Goal: Find specific page/section: Find specific page/section

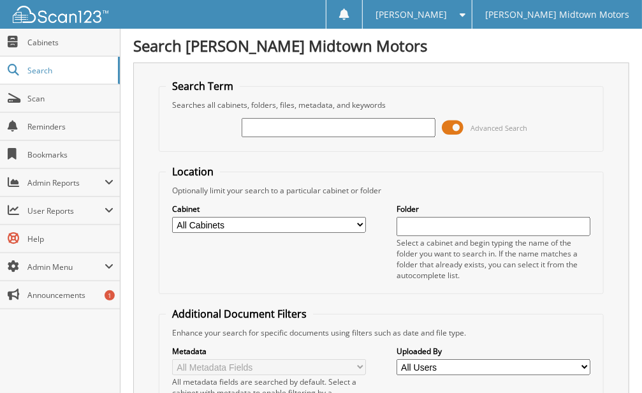
click at [372, 131] on input "text" at bounding box center [339, 127] width 194 height 19
type input "a40939"
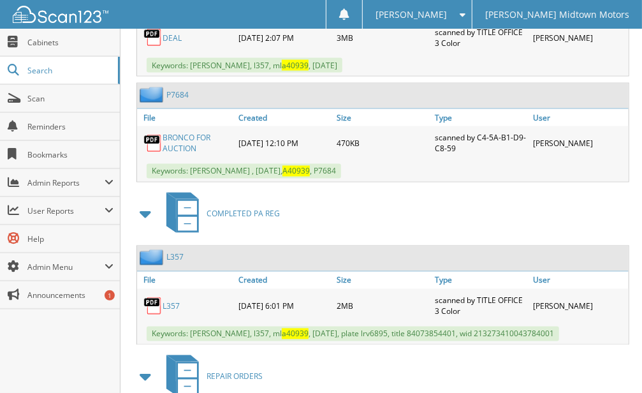
scroll to position [850, 0]
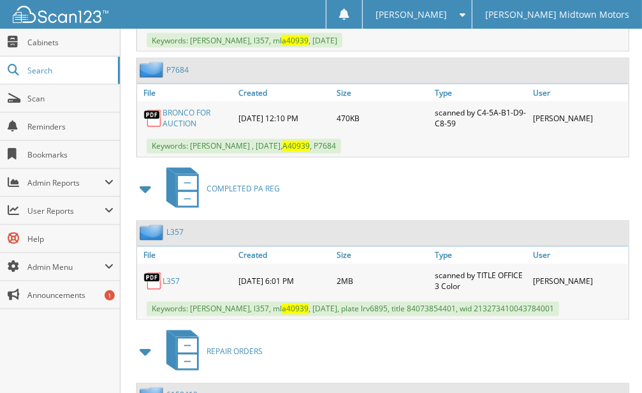
click at [189, 108] on link "BRONCO FOR AUCTION" at bounding box center [197, 119] width 69 height 22
click at [43, 41] on span "Cabinets" at bounding box center [70, 42] width 86 height 11
